Goal: Transaction & Acquisition: Purchase product/service

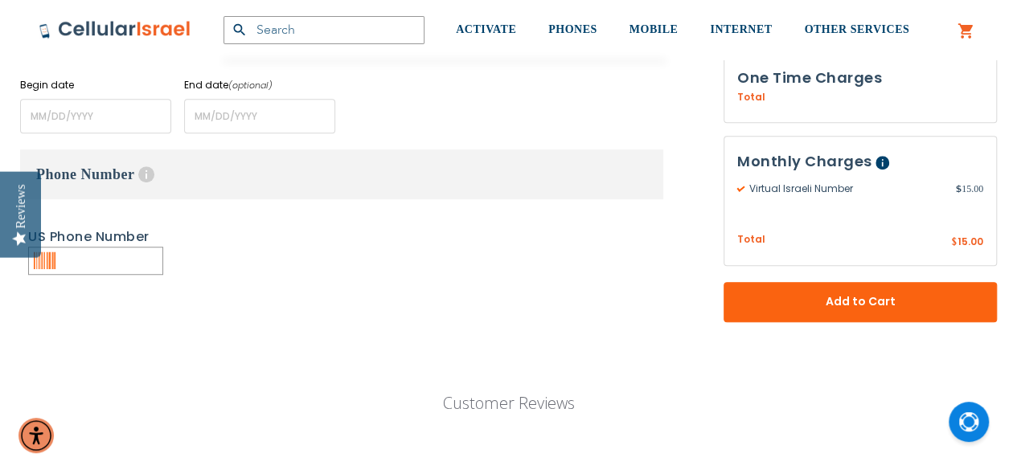
scroll to position [563, 0]
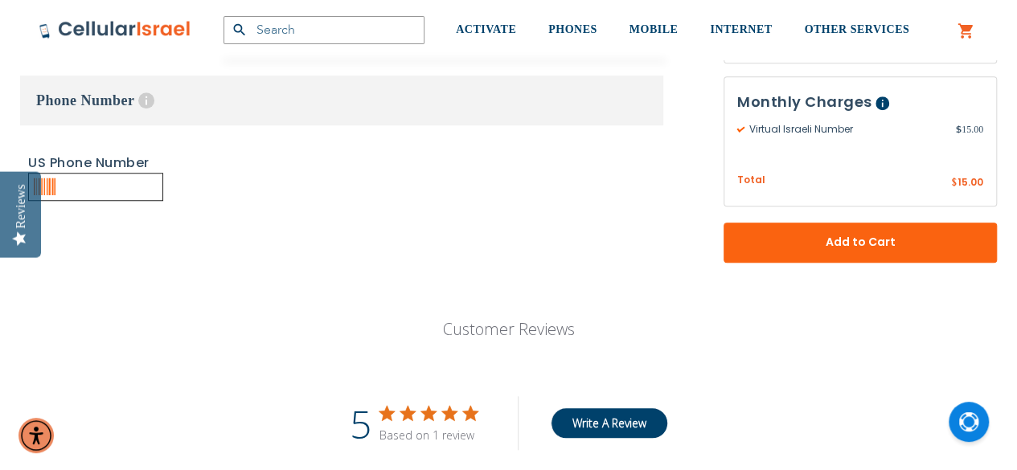
click at [100, 180] on input "text" at bounding box center [95, 187] width 135 height 28
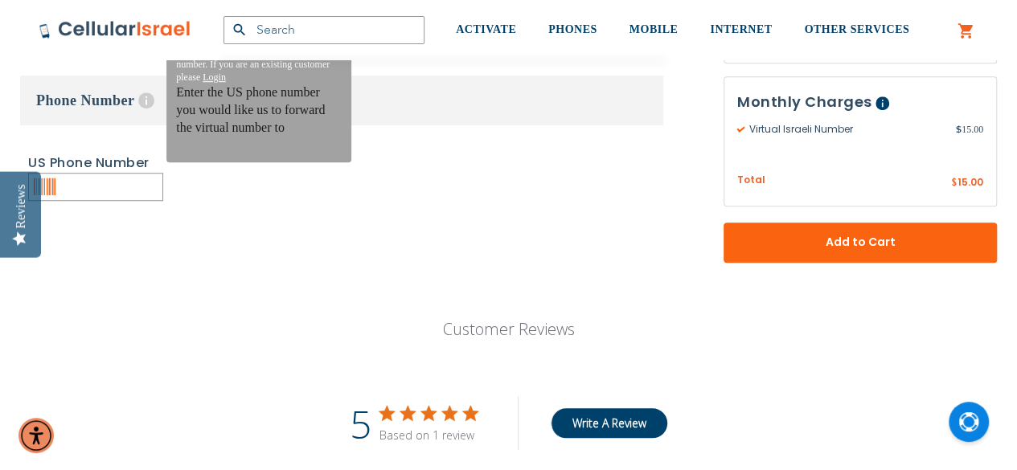
click at [144, 97] on span "Help" at bounding box center [146, 100] width 16 height 16
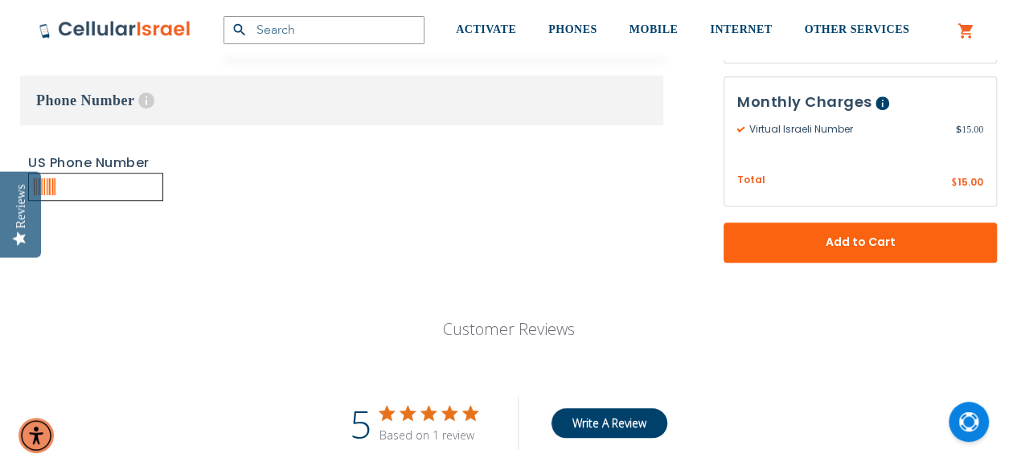
click at [59, 182] on input "text" at bounding box center [95, 187] width 135 height 28
click at [49, 187] on icon at bounding box center [45, 187] width 22 height 22
click at [72, 169] on link "US Phone Number" at bounding box center [88, 163] width 121 height 18
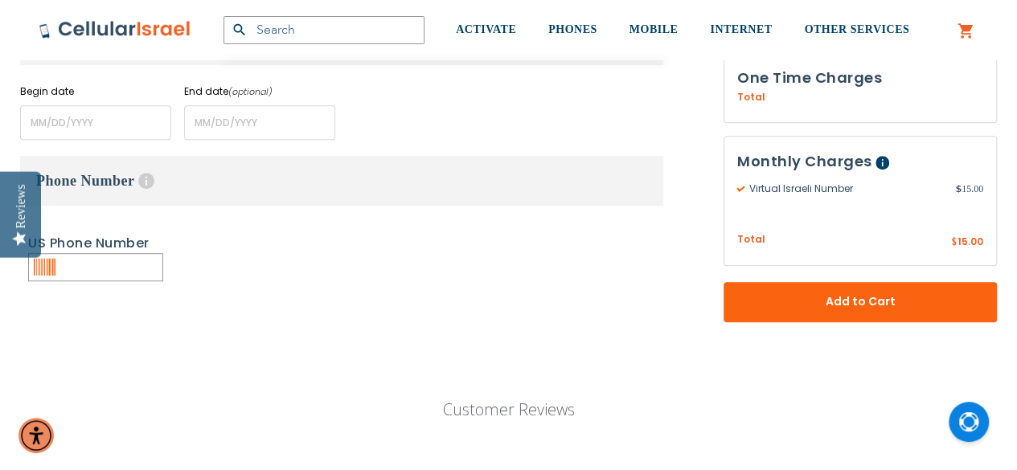
scroll to position [27, 0]
